Goal: Transaction & Acquisition: Book appointment/travel/reservation

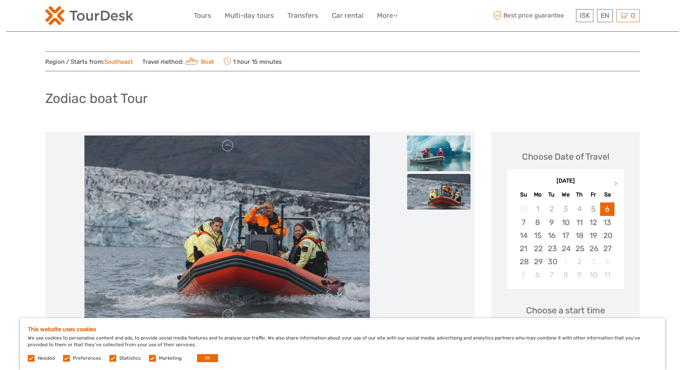
click at [413, 111] on div "Zodiac boat Tour" at bounding box center [342, 101] width 595 height 29
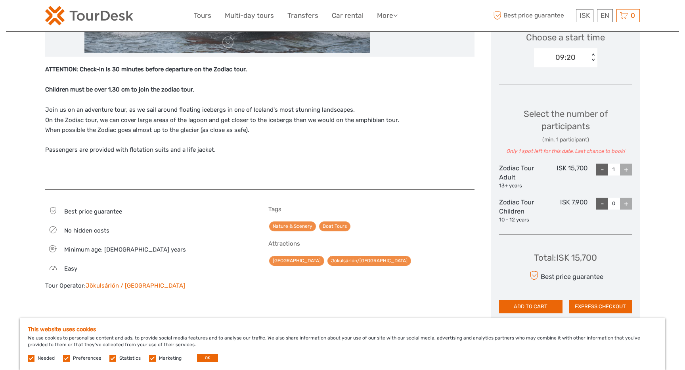
scroll to position [268, 0]
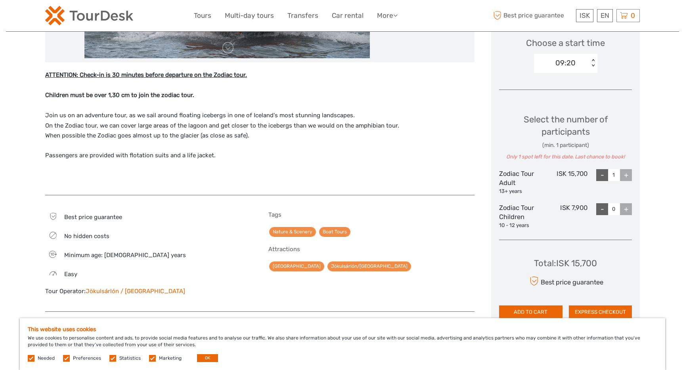
click at [625, 175] on div "+" at bounding box center [626, 175] width 12 height 12
click at [627, 175] on div "+" at bounding box center [626, 175] width 12 height 12
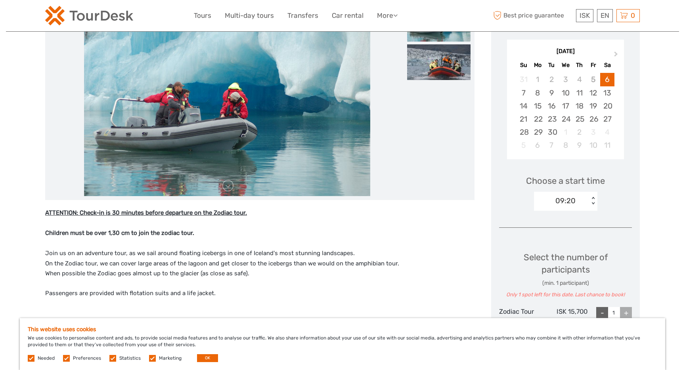
scroll to position [129, 0]
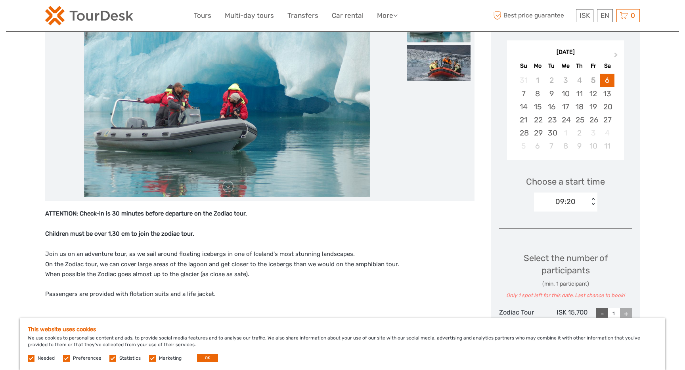
click at [577, 199] on div "09:20" at bounding box center [561, 202] width 55 height 12
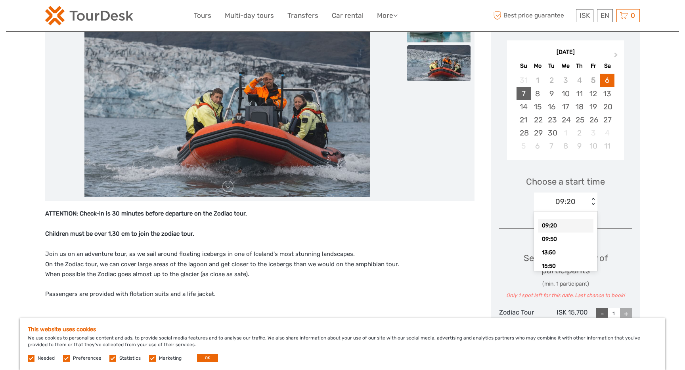
click at [524, 93] on div "7" at bounding box center [523, 93] width 14 height 13
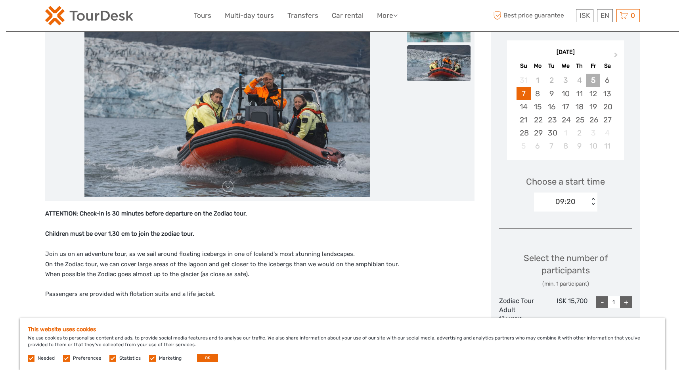
click at [593, 83] on div "5" at bounding box center [593, 80] width 14 height 13
click at [609, 83] on div "6" at bounding box center [607, 80] width 14 height 13
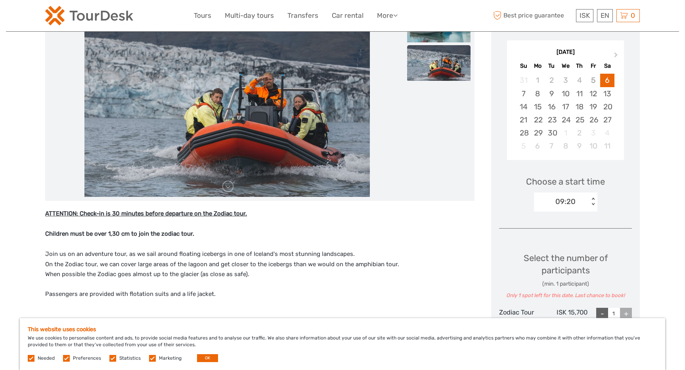
click at [579, 200] on div "09:20" at bounding box center [561, 202] width 55 height 12
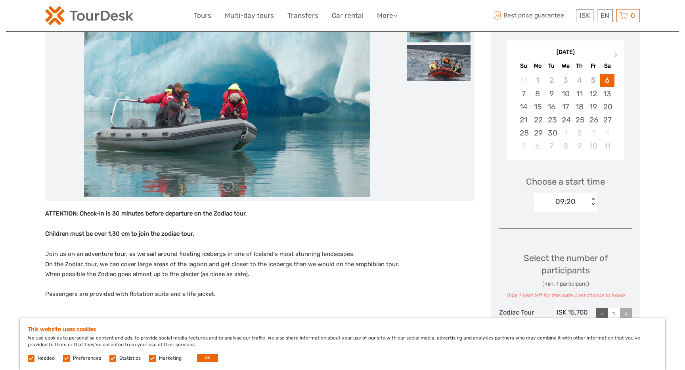
click at [423, 255] on p "ATTENTION: Check-in is 30 minutes before departure on the Zodiac tour. Children…" at bounding box center [259, 244] width 429 height 71
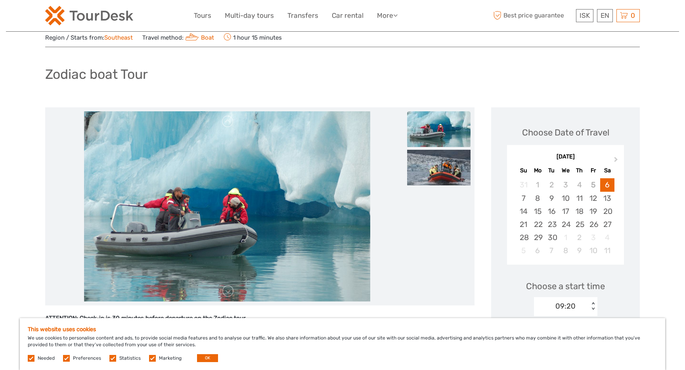
scroll to position [0, 0]
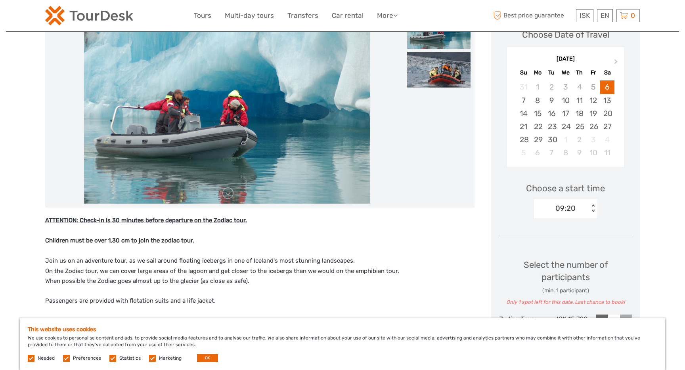
scroll to position [125, 0]
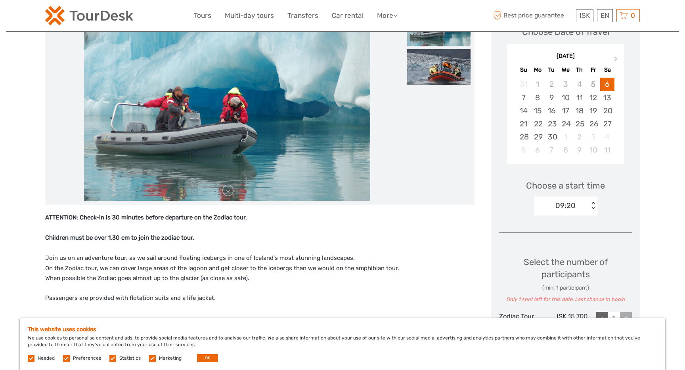
click at [585, 204] on div "09:20" at bounding box center [561, 206] width 55 height 12
click at [562, 270] on div "15:50" at bounding box center [565, 270] width 55 height 13
click at [614, 200] on div "Choose a start time option 15:50, selected. Select is focused , press Down to o…" at bounding box center [565, 194] width 133 height 51
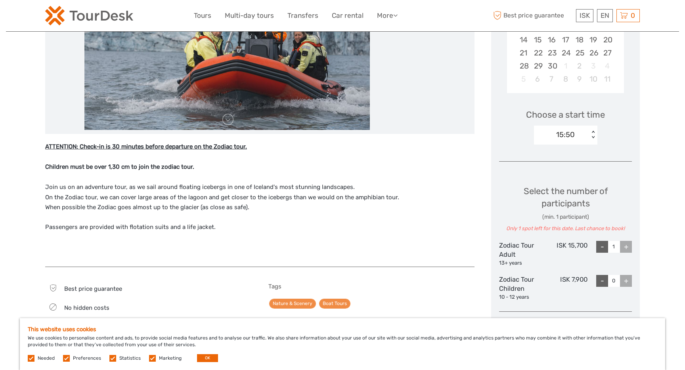
scroll to position [200, 0]
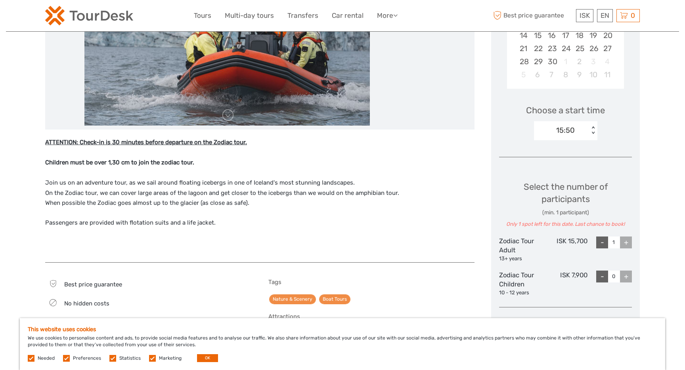
click at [626, 241] on div "+" at bounding box center [626, 243] width 12 height 12
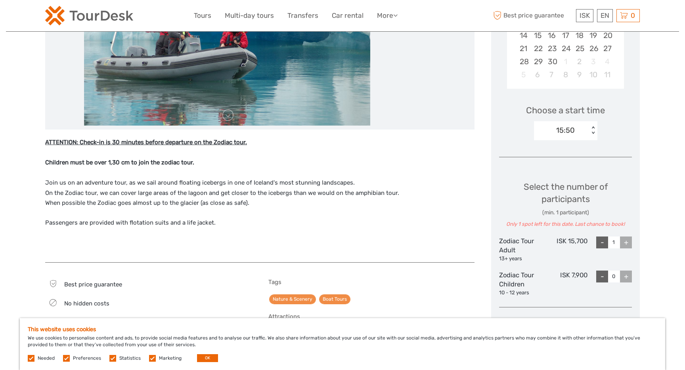
click at [627, 245] on div "+" at bounding box center [626, 243] width 12 height 12
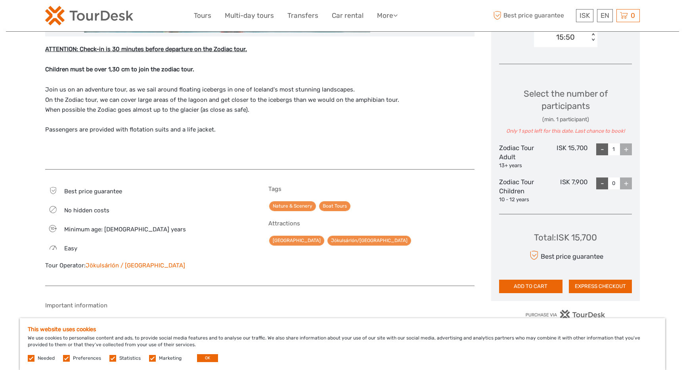
scroll to position [295, 0]
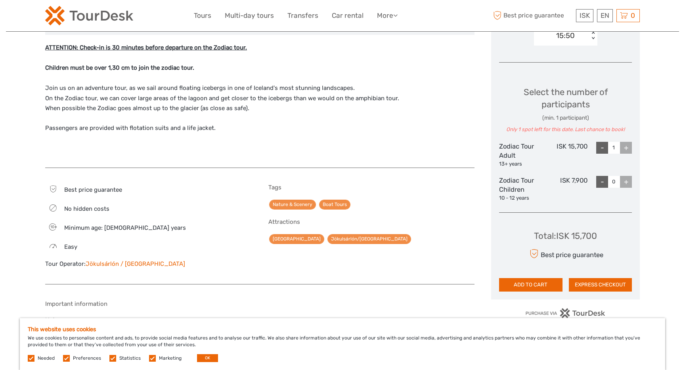
click at [600, 151] on div "-" at bounding box center [602, 148] width 12 height 12
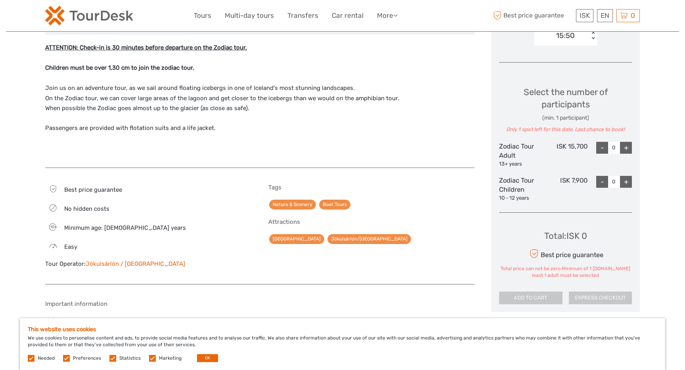
click at [624, 148] on div "+" at bounding box center [626, 148] width 12 height 12
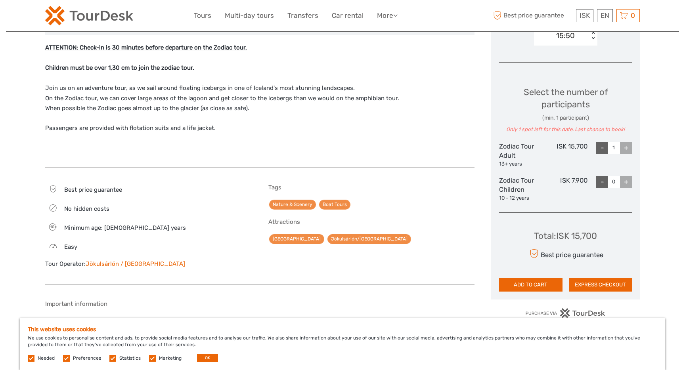
click at [625, 148] on div "+" at bounding box center [626, 148] width 12 height 12
click at [627, 150] on div "+" at bounding box center [626, 148] width 12 height 12
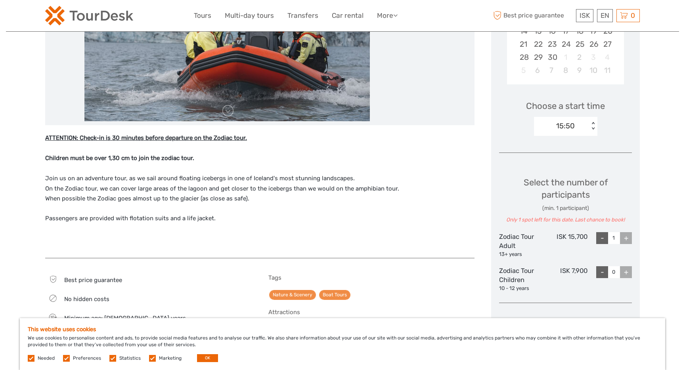
scroll to position [201, 0]
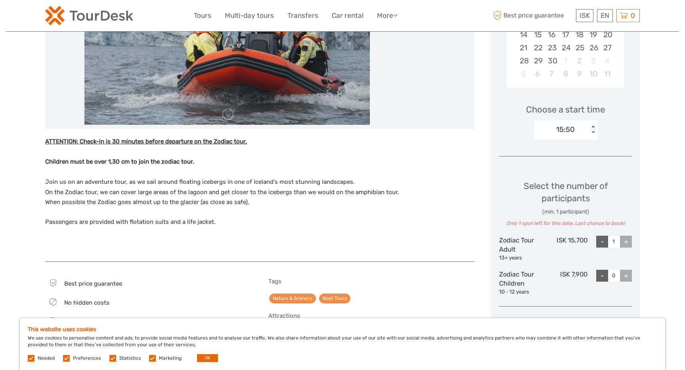
click at [591, 128] on div "< >" at bounding box center [592, 130] width 7 height 8
click at [581, 156] on div "09:20" at bounding box center [565, 153] width 55 height 13
click at [583, 135] on div "09:20" at bounding box center [561, 130] width 55 height 12
click at [580, 166] on div "09:50" at bounding box center [565, 167] width 55 height 13
click at [587, 120] on div "09:50 < >" at bounding box center [565, 129] width 63 height 19
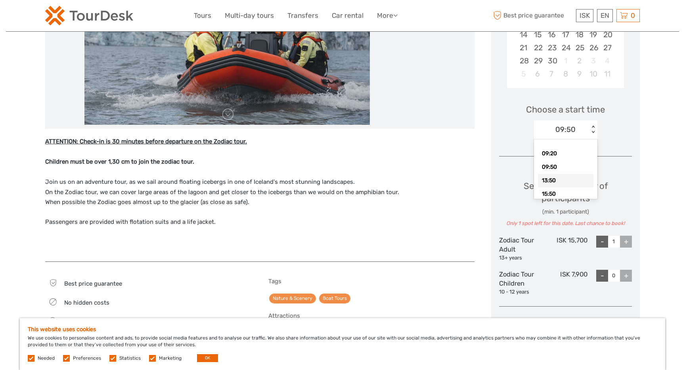
click at [578, 179] on div "13:50" at bounding box center [565, 180] width 55 height 13
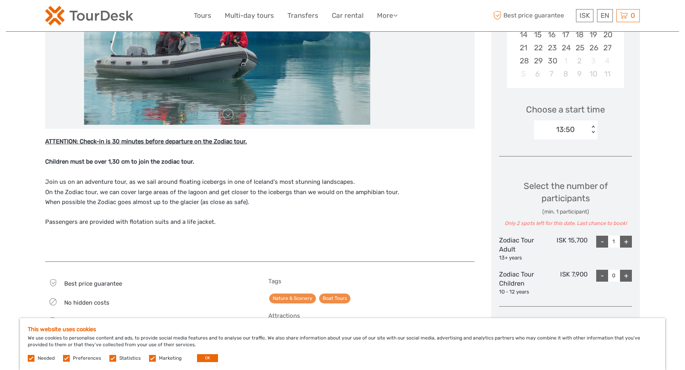
click at [628, 243] on div "+" at bounding box center [626, 242] width 12 height 12
click at [591, 129] on div "< >" at bounding box center [592, 130] width 7 height 8
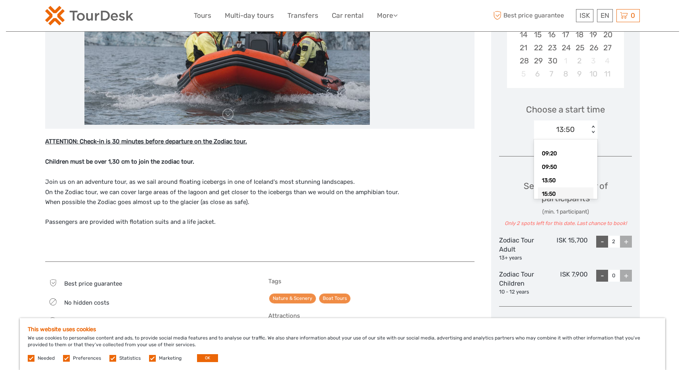
click at [575, 193] on div "15:50" at bounding box center [565, 193] width 55 height 13
type input "1"
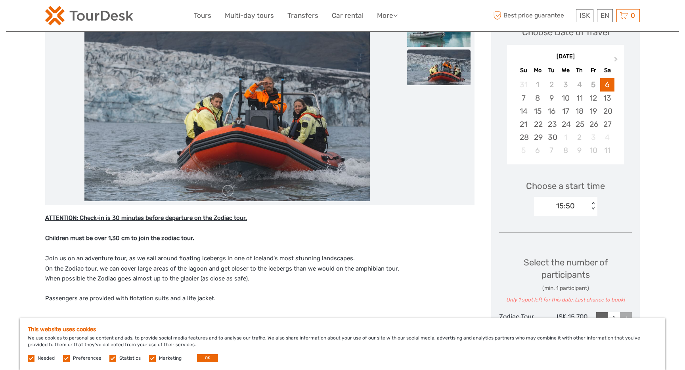
scroll to position [125, 0]
click at [580, 205] on div "15:50" at bounding box center [561, 206] width 55 height 12
